Goal: Navigation & Orientation: Find specific page/section

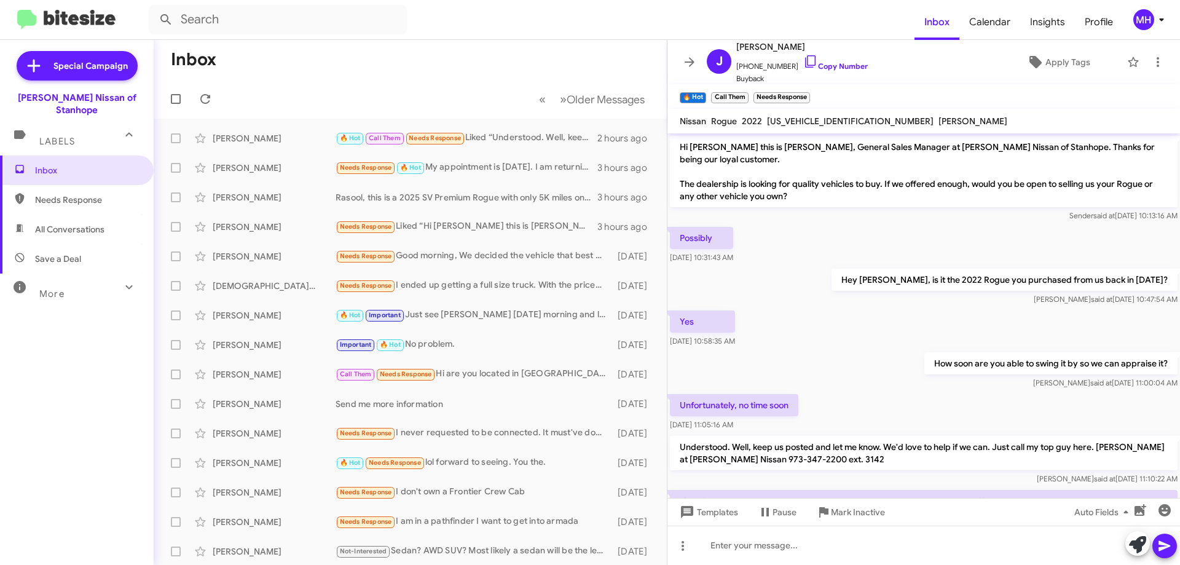
scroll to position [19, 0]
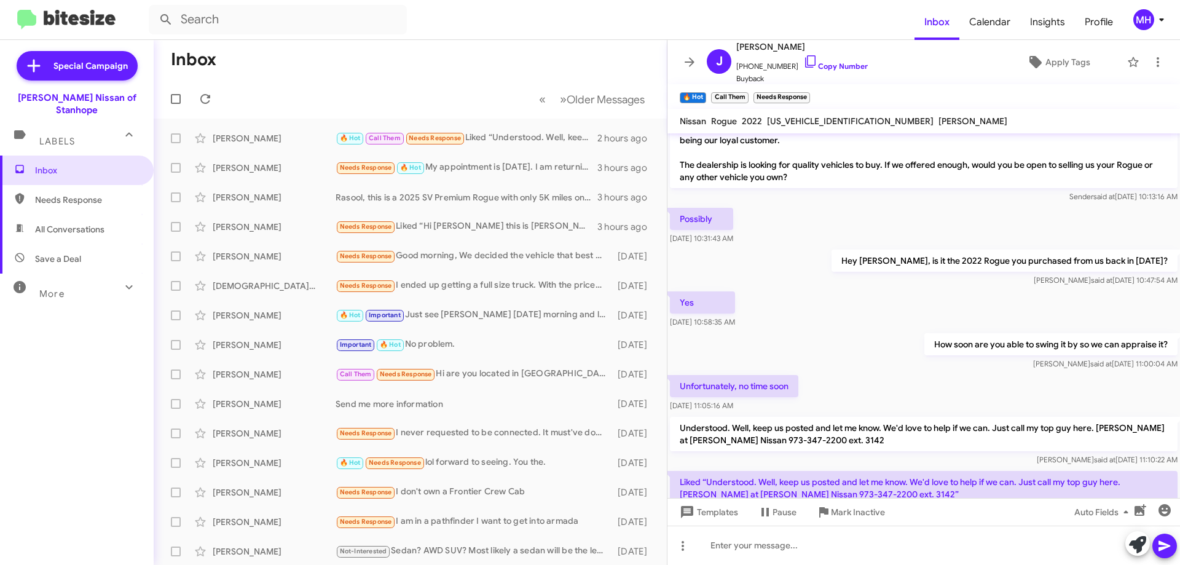
click at [84, 223] on span "All Conversations" at bounding box center [69, 229] width 69 height 12
type input "in:all-conversations"
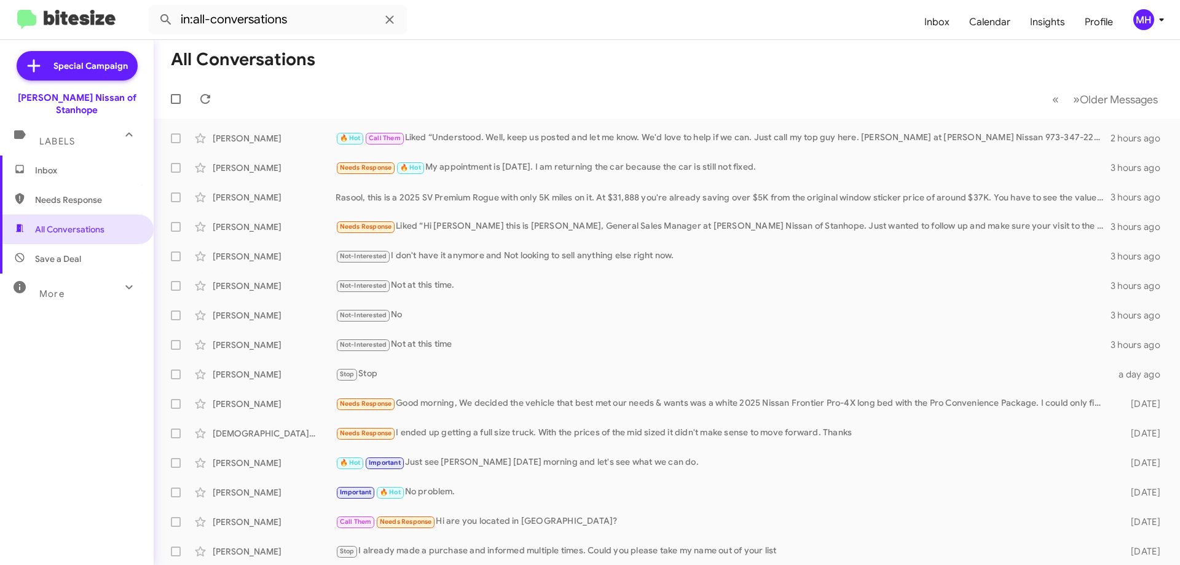
click at [88, 164] on span "Inbox" at bounding box center [87, 170] width 104 height 12
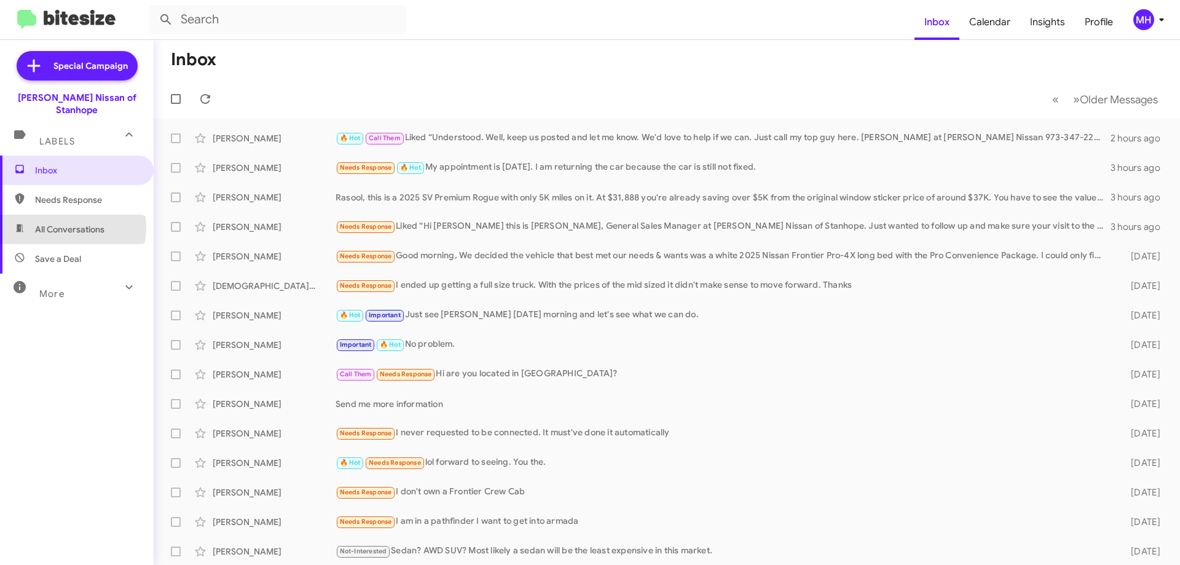
click at [69, 223] on span "All Conversations" at bounding box center [69, 229] width 69 height 12
type input "in:all-conversations"
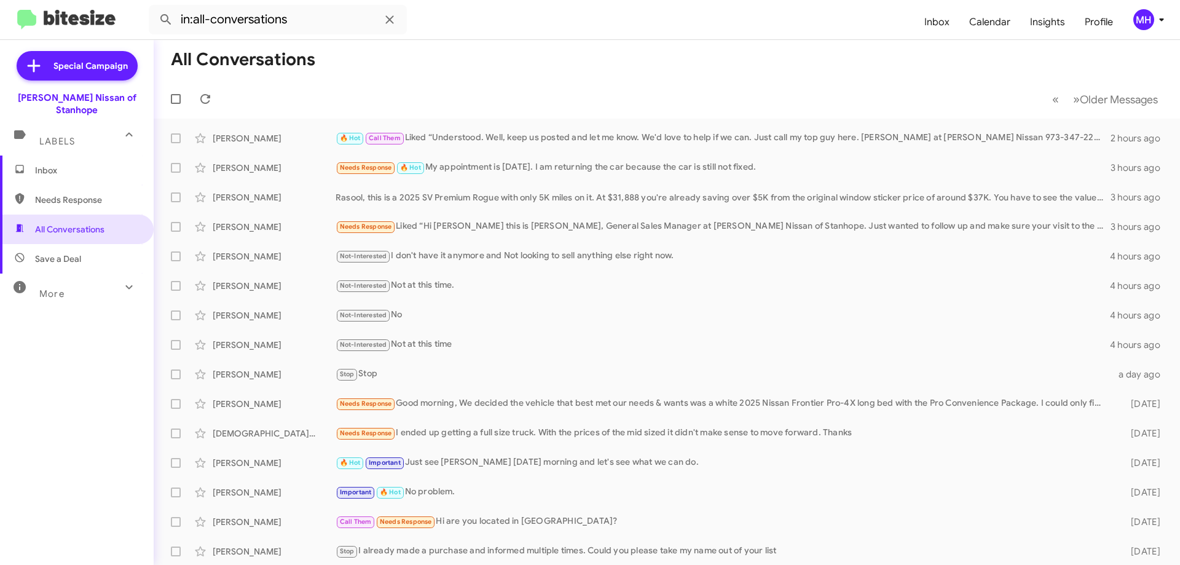
click at [65, 164] on span "Inbox" at bounding box center [87, 170] width 104 height 12
